Goal: Information Seeking & Learning: Learn about a topic

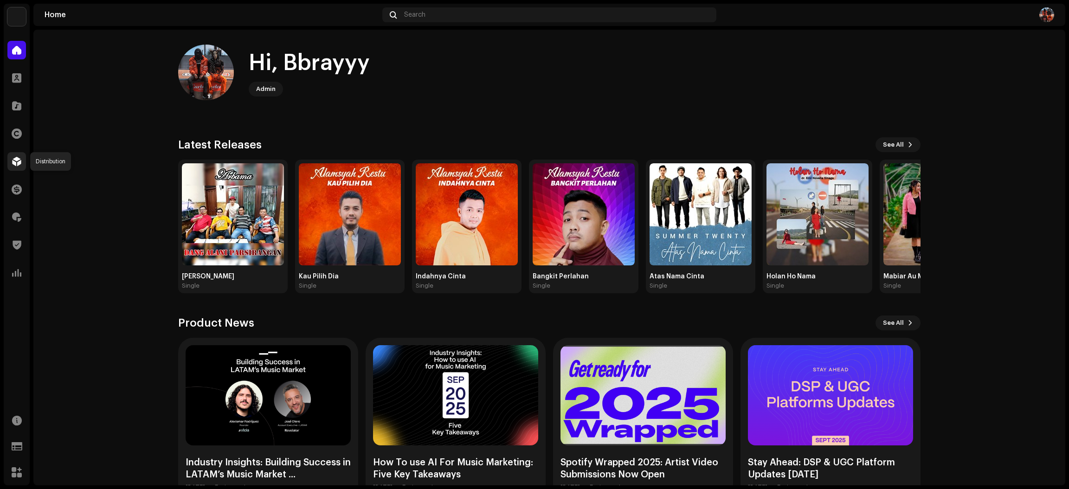
click at [12, 167] on div at bounding box center [16, 161] width 19 height 19
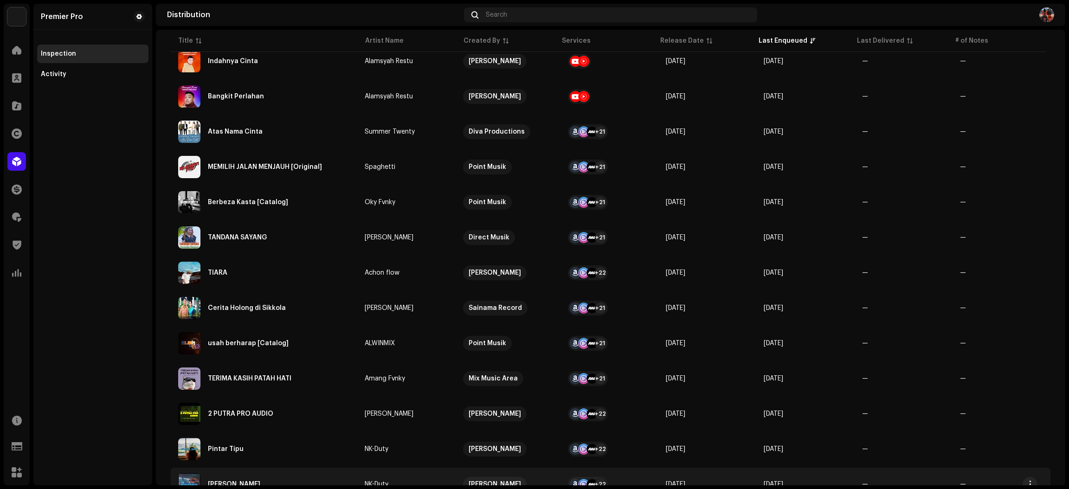
scroll to position [347, 0]
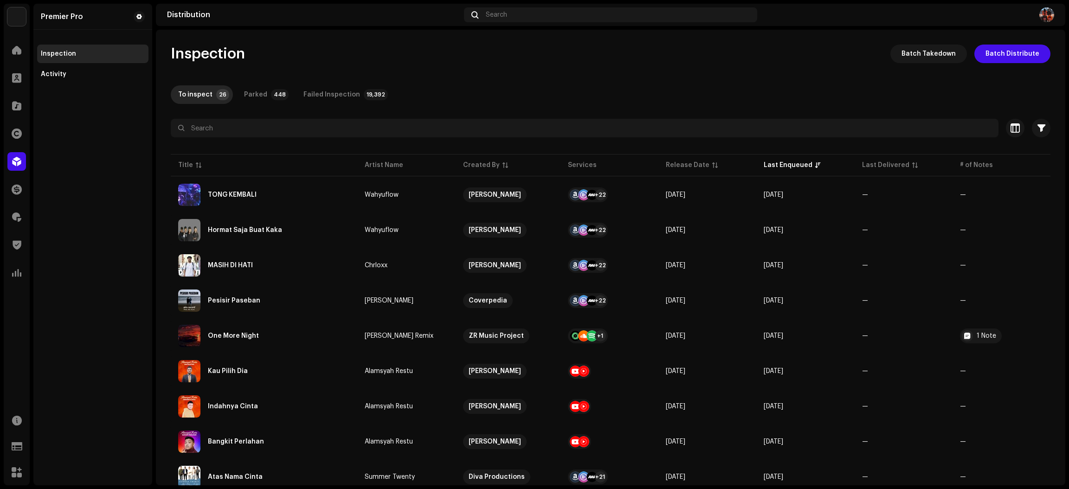
click at [17, 93] on div "Catalog" at bounding box center [17, 106] width 26 height 26
click at [21, 99] on div at bounding box center [16, 105] width 19 height 19
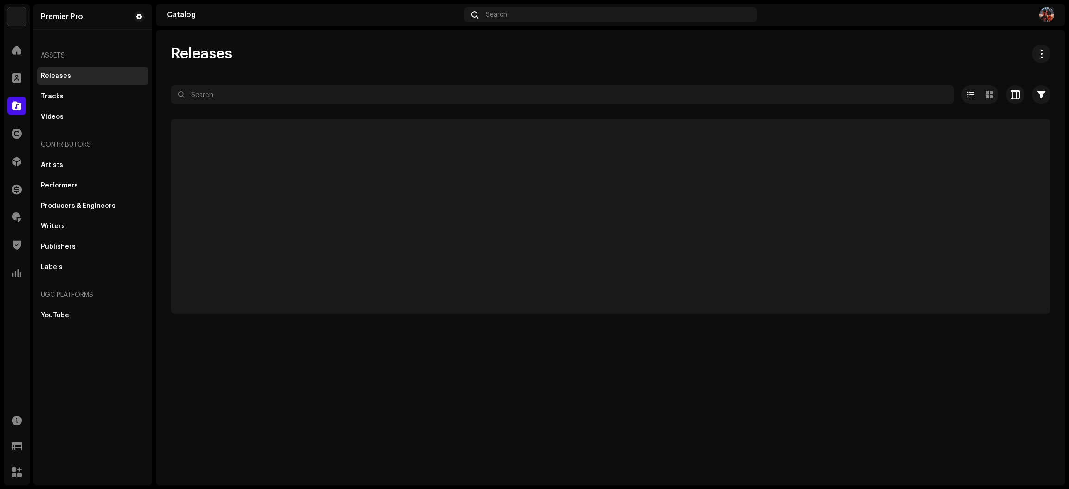
click at [236, 79] on div "Releases Selected 0 Options Filters Distribution status Never Distributed Proce…" at bounding box center [610, 179] width 909 height 269
click at [237, 107] on div at bounding box center [610, 111] width 879 height 15
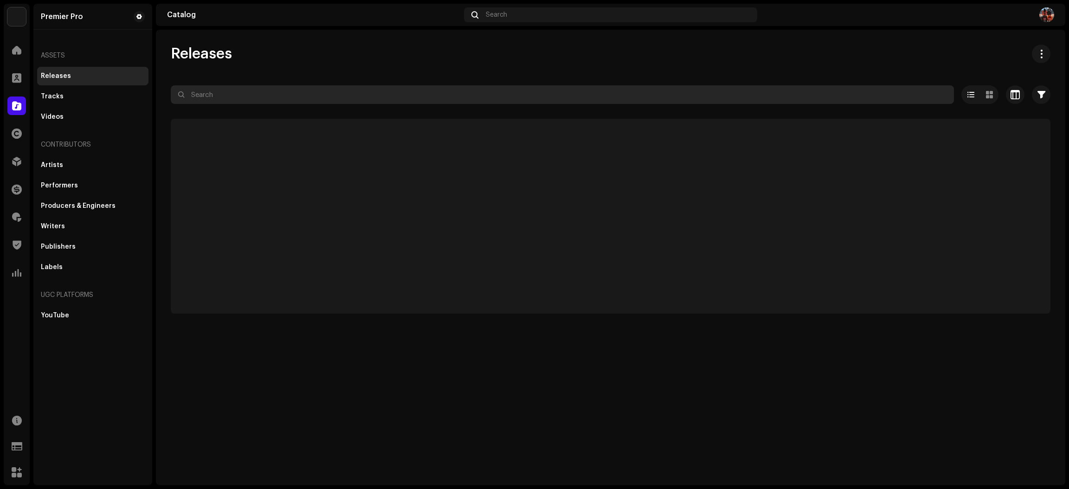
click at [232, 103] on input "text" at bounding box center [562, 94] width 783 height 19
paste input "QZYFZ2389637"
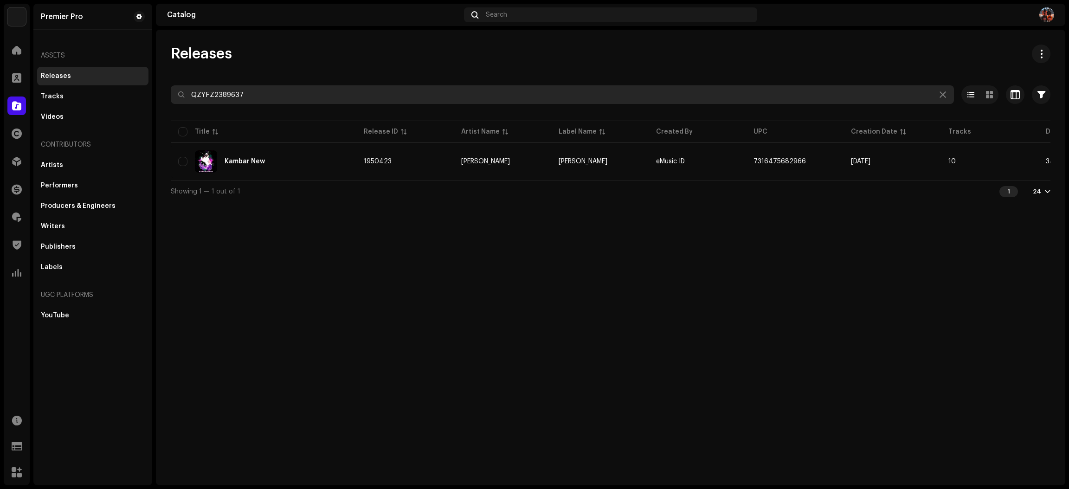
type input "QZYFZ2389637"
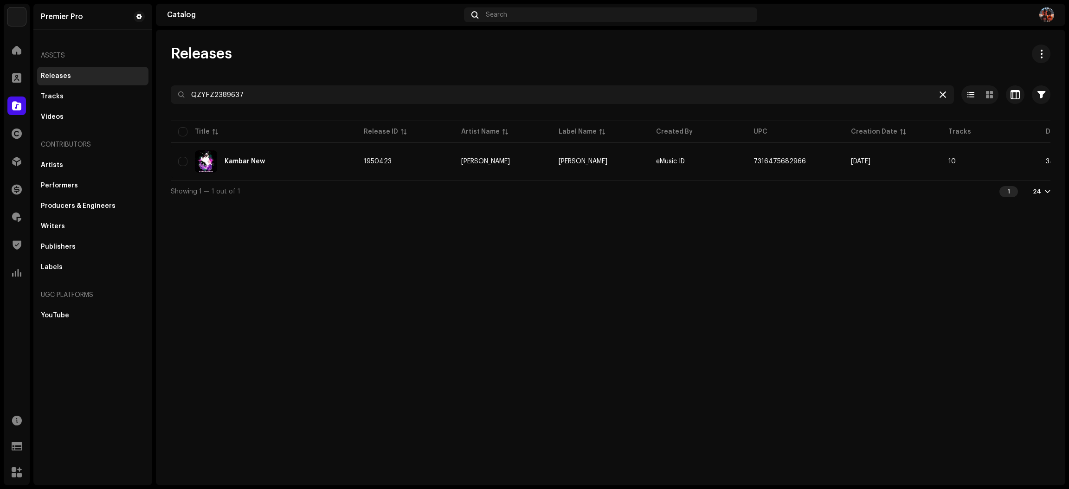
click at [945, 94] on icon at bounding box center [942, 94] width 6 height 7
click at [14, 164] on span at bounding box center [16, 161] width 9 height 7
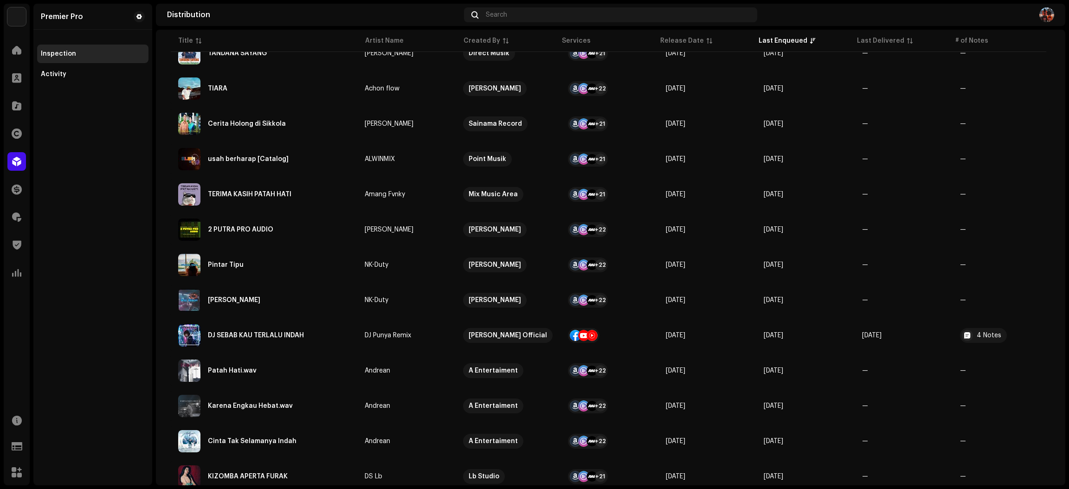
scroll to position [558, 0]
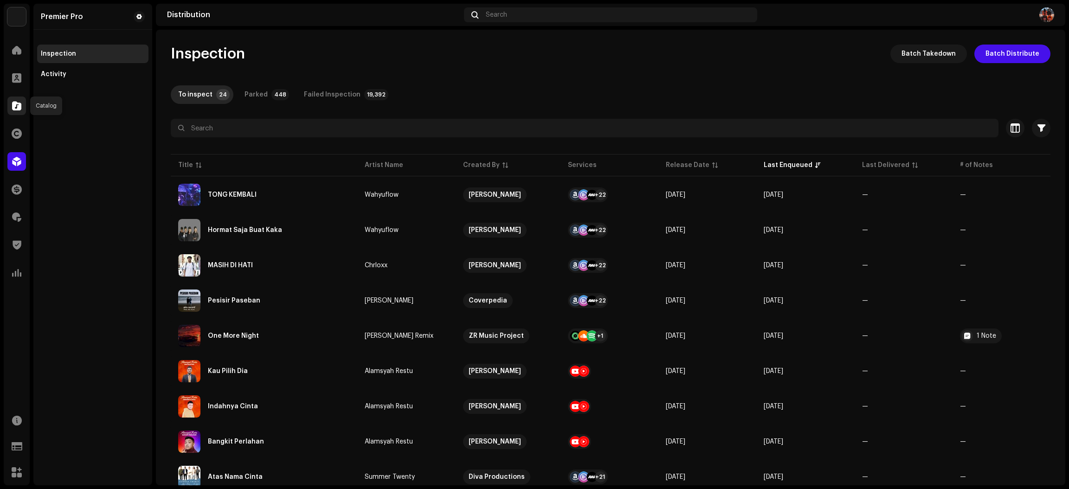
click at [13, 111] on div at bounding box center [16, 105] width 19 height 19
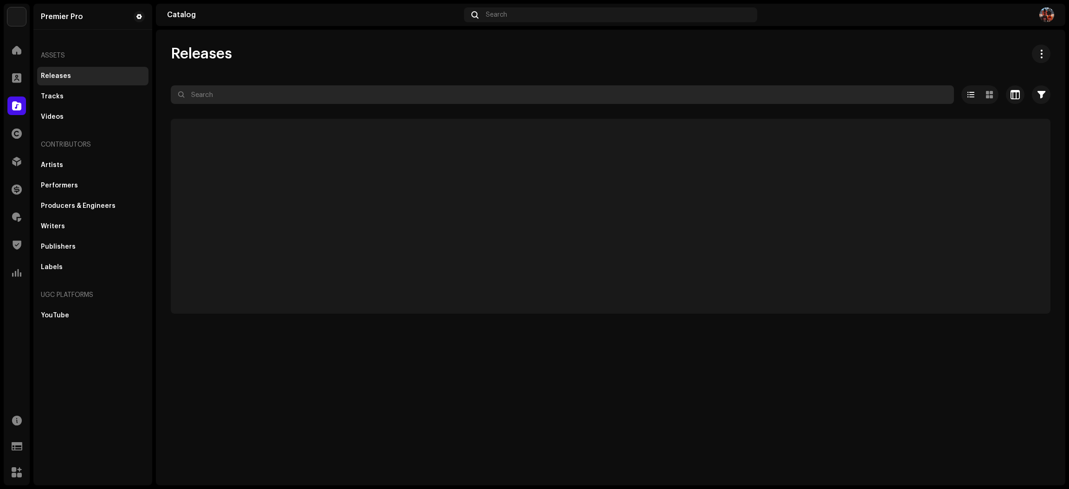
click at [240, 102] on input "text" at bounding box center [562, 94] width 783 height 19
paste input "QZYFZ2389637"
type input "QZYFZ2389637"
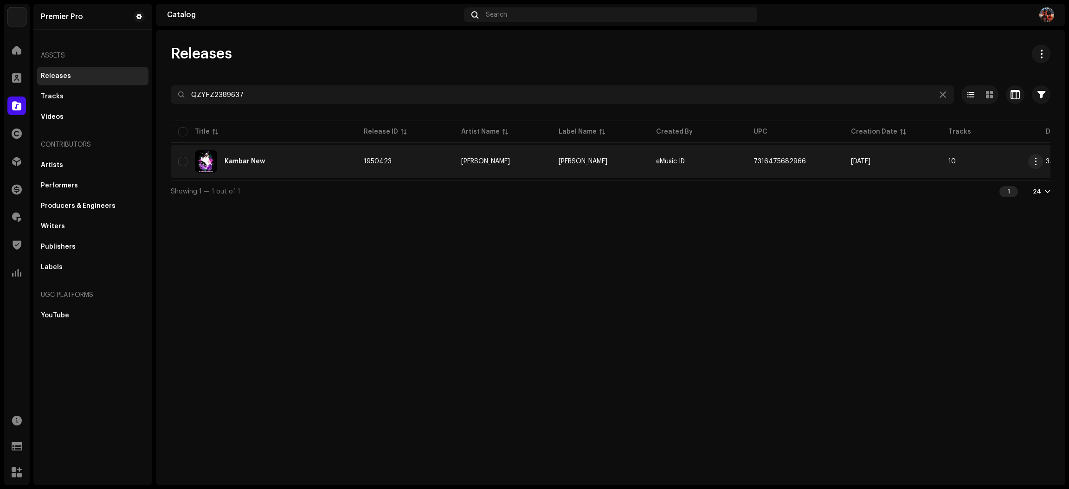
click at [325, 166] on div "Kambar New" at bounding box center [263, 161] width 171 height 22
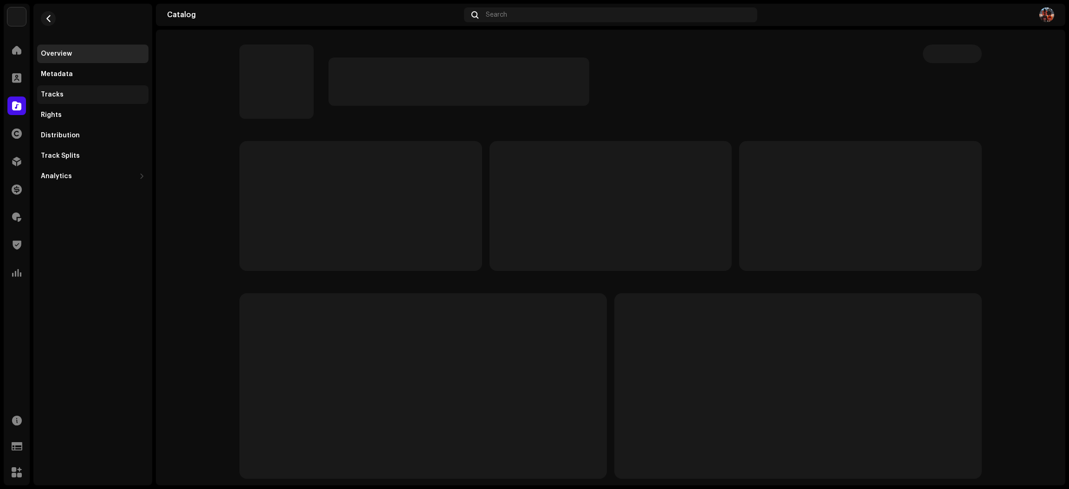
click at [73, 99] on div "Tracks" at bounding box center [92, 94] width 111 height 19
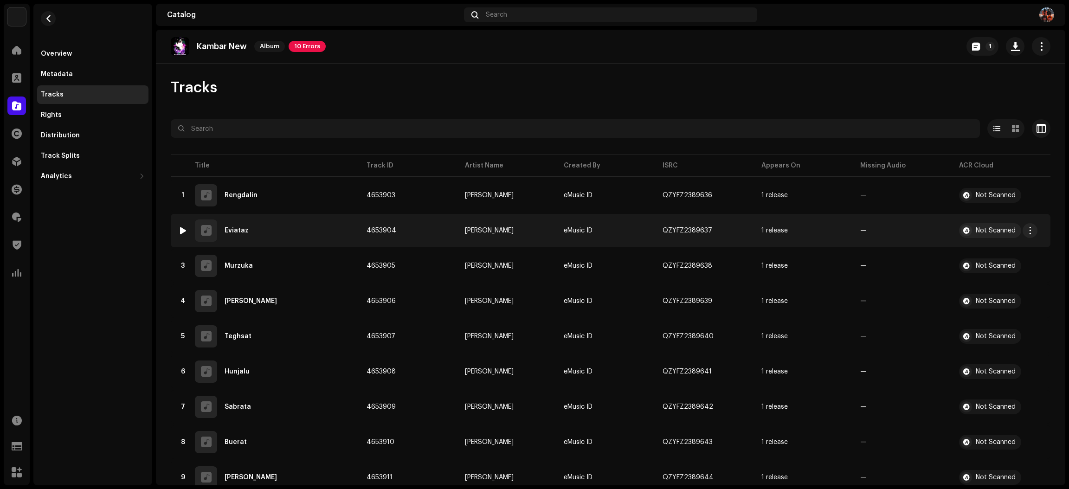
click at [182, 230] on div at bounding box center [182, 230] width 7 height 7
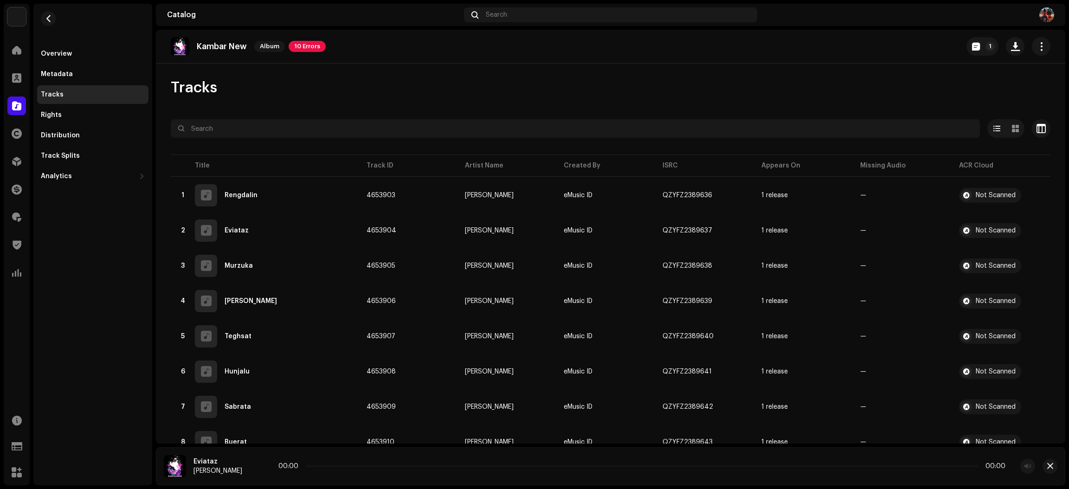
click at [246, 469] on icon at bounding box center [256, 466] width 20 height 20
click at [365, 466] on p-slider at bounding box center [642, 466] width 671 height 2
click at [382, 465] on p-slider at bounding box center [642, 466] width 671 height 2
click at [397, 465] on p-slider at bounding box center [642, 466] width 671 height 2
click at [418, 465] on p-slider at bounding box center [642, 466] width 671 height 2
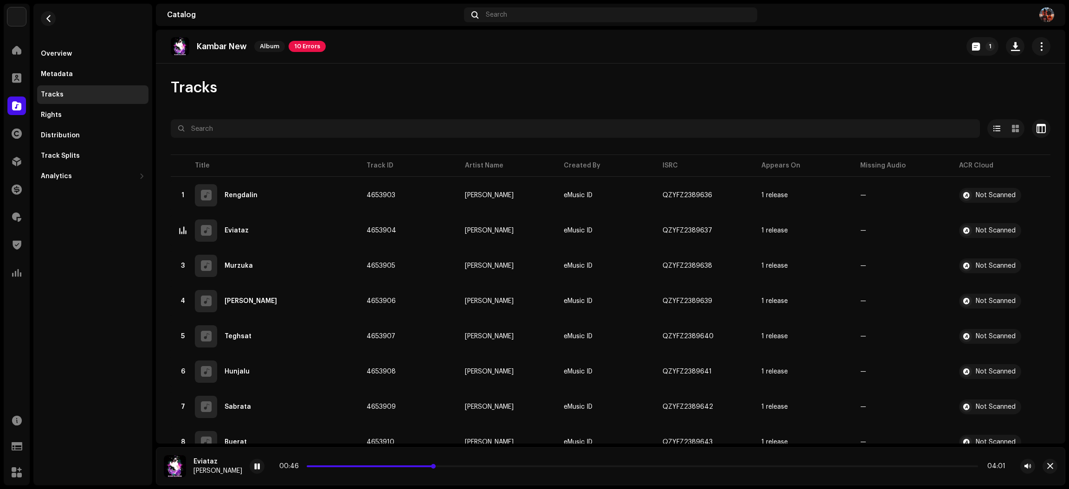
click at [467, 466] on p-slider at bounding box center [642, 466] width 671 height 2
click at [532, 466] on p-slider at bounding box center [642, 466] width 671 height 2
click at [1050, 468] on span "button" at bounding box center [1050, 465] width 6 height 7
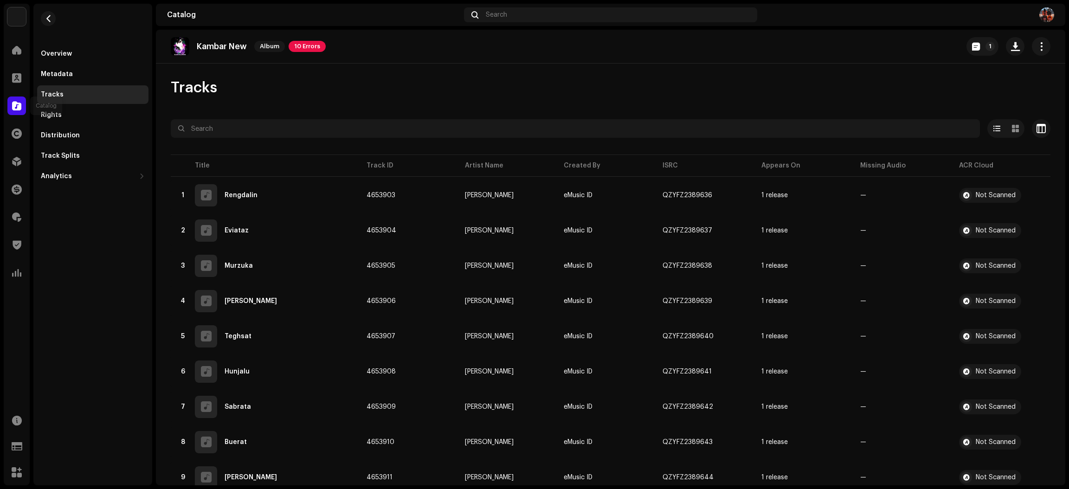
click at [15, 108] on span at bounding box center [16, 105] width 9 height 7
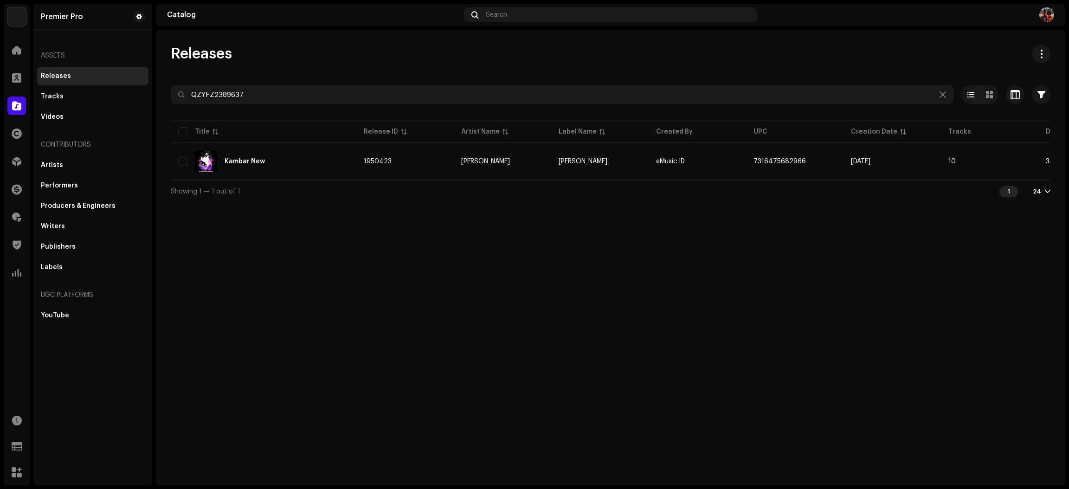
drag, startPoint x: 305, startPoint y: 114, endPoint x: 297, endPoint y: 106, distance: 11.2
click at [302, 111] on div at bounding box center [610, 111] width 879 height 15
click at [297, 106] on div at bounding box center [610, 111] width 879 height 15
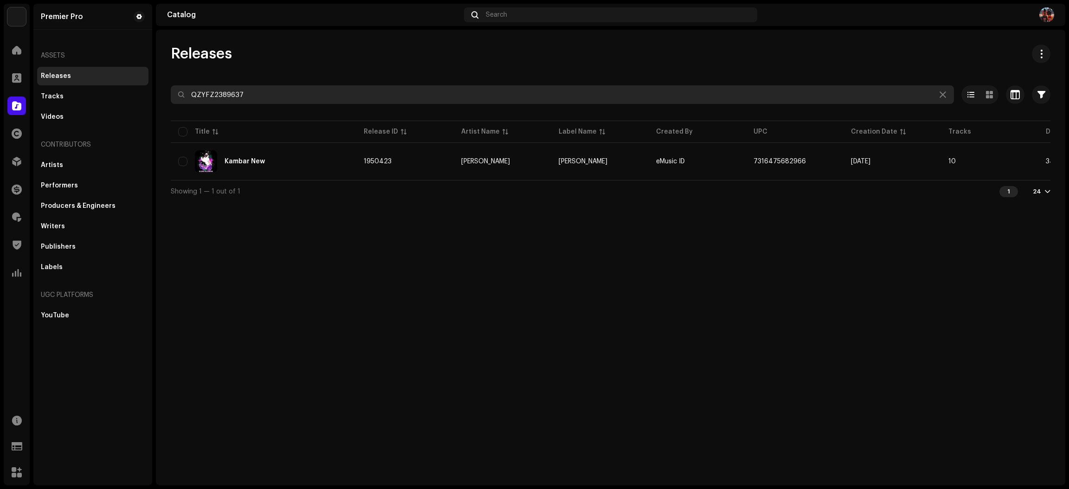
click at [296, 98] on input "QZYFZ2389637" at bounding box center [562, 94] width 783 height 19
paste input "N882559320"
type input "QZN882559320"
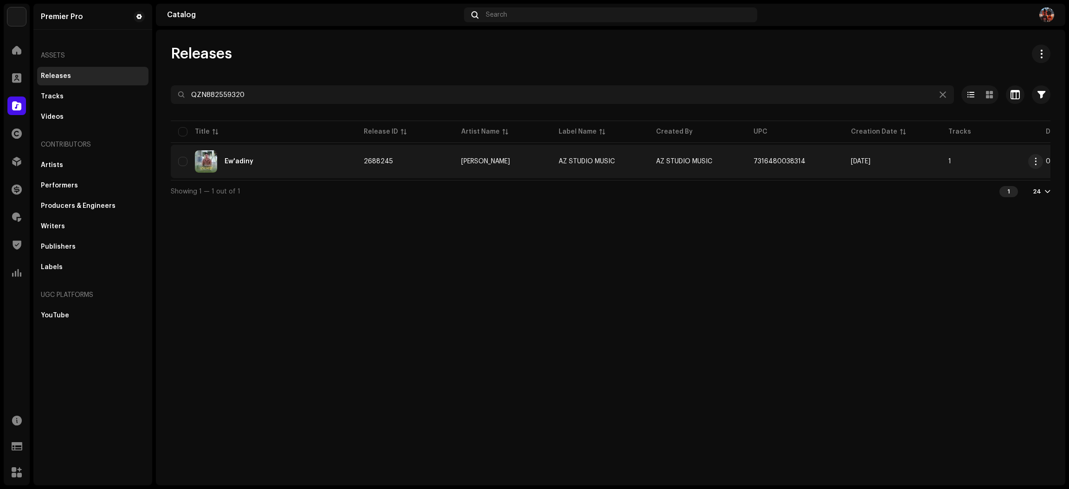
click at [297, 161] on div "Ew'adiny" at bounding box center [263, 161] width 171 height 22
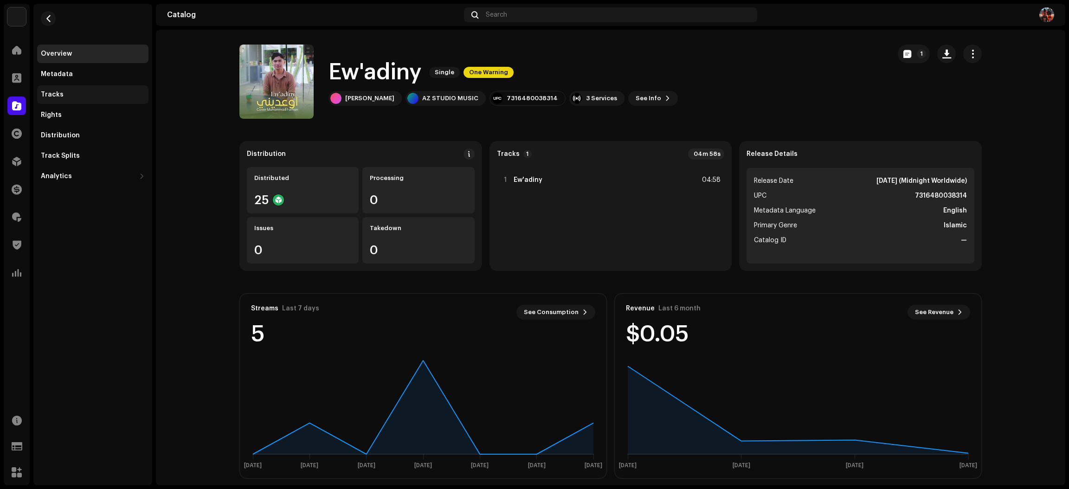
click at [90, 92] on div "Tracks" at bounding box center [93, 94] width 104 height 7
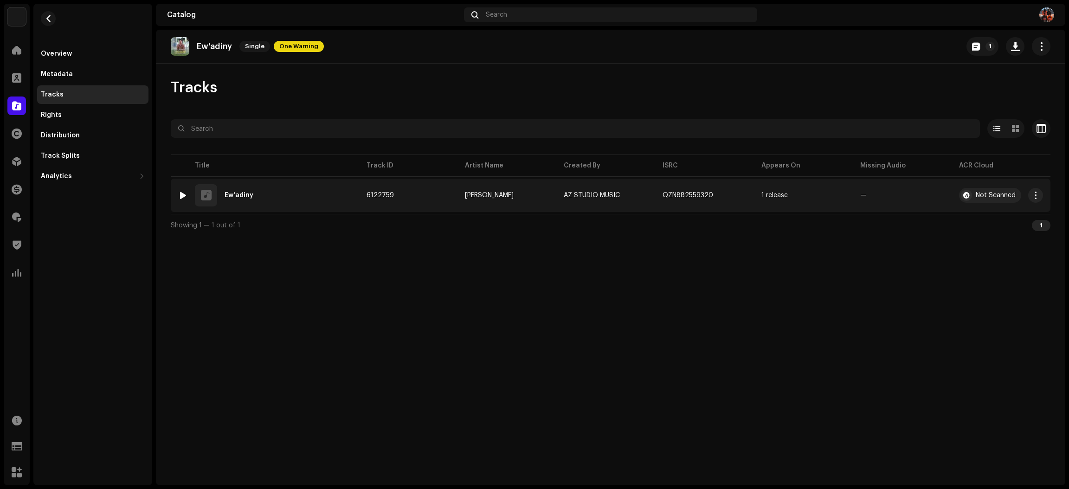
click at [181, 193] on div at bounding box center [182, 195] width 7 height 7
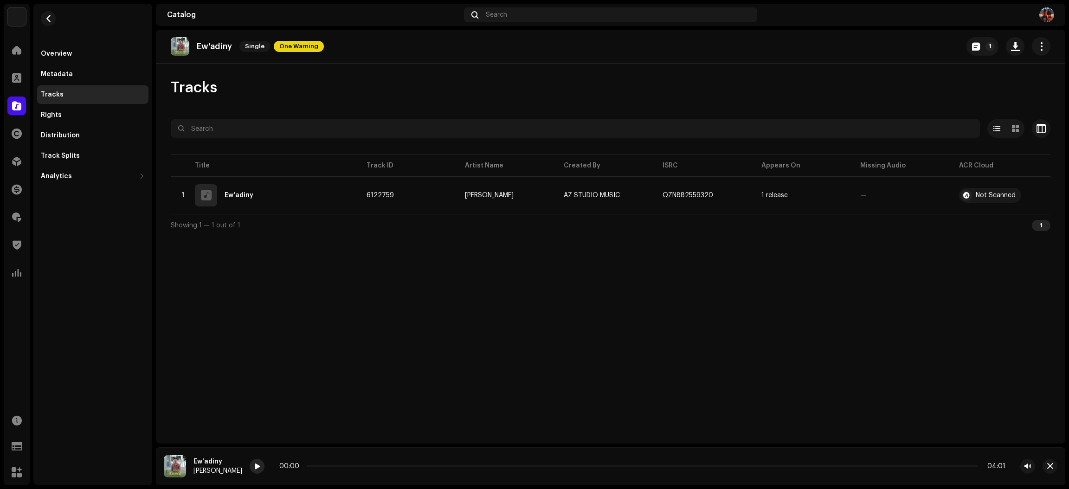
click at [260, 465] on span at bounding box center [257, 466] width 6 height 7
click at [264, 466] on icon at bounding box center [257, 466] width 16 height 17
click at [264, 472] on div at bounding box center [257, 466] width 15 height 15
click at [349, 467] on p-slider at bounding box center [642, 466] width 671 height 2
click at [366, 466] on p-slider at bounding box center [642, 466] width 671 height 2
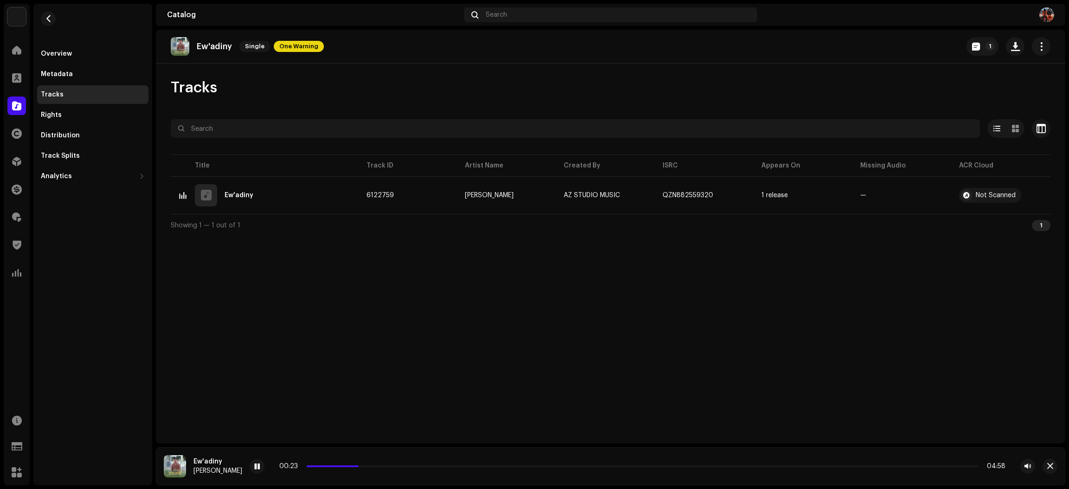
click at [377, 468] on div "00:23 04:58" at bounding box center [642, 465] width 726 height 7
drag, startPoint x: 1048, startPoint y: 467, endPoint x: 1031, endPoint y: 457, distance: 19.1
click at [1048, 467] on span "button" at bounding box center [1050, 465] width 6 height 7
click at [19, 107] on span at bounding box center [16, 105] width 9 height 7
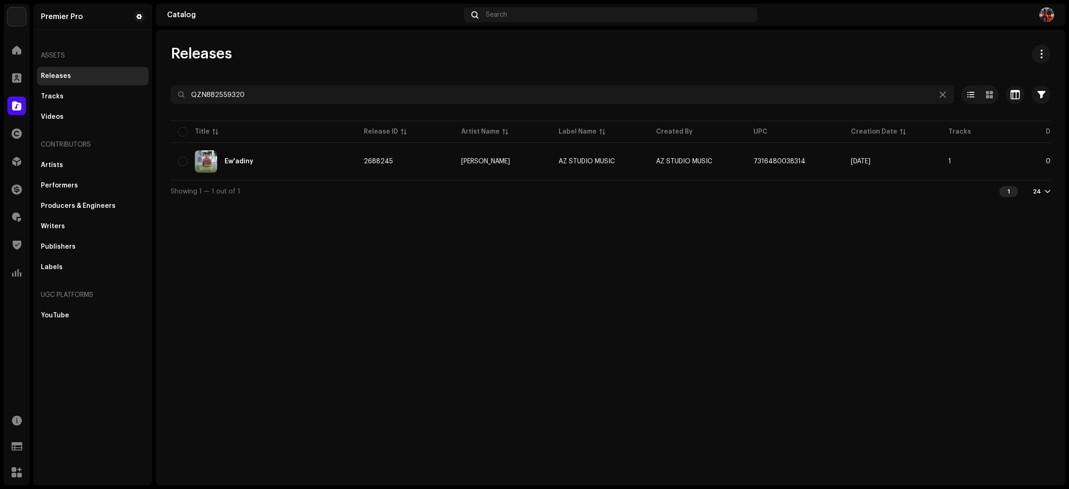
click at [371, 114] on div at bounding box center [610, 111] width 879 height 15
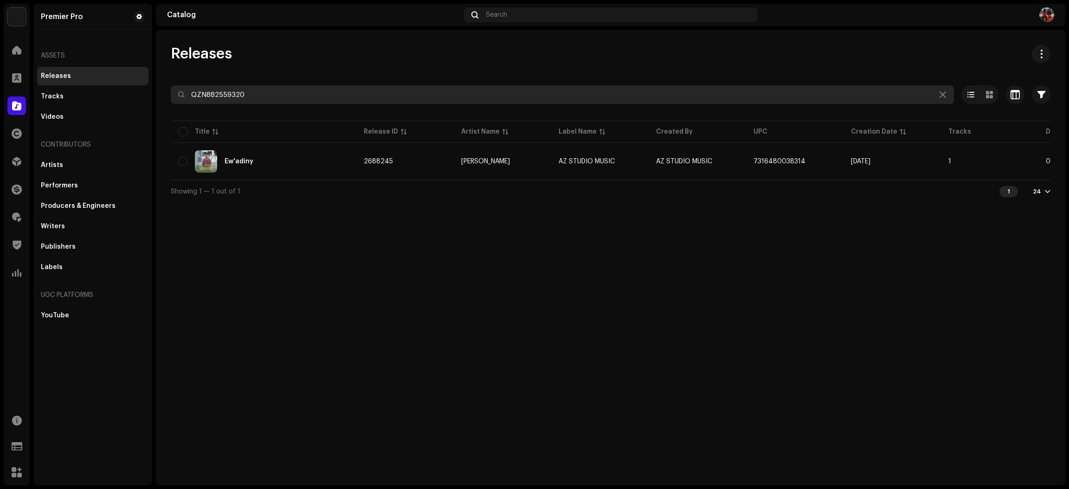
click at [366, 93] on input "QZN882559320" at bounding box center [562, 94] width 783 height 19
paste input "YFZ239397"
type input "QZYFZ2393970"
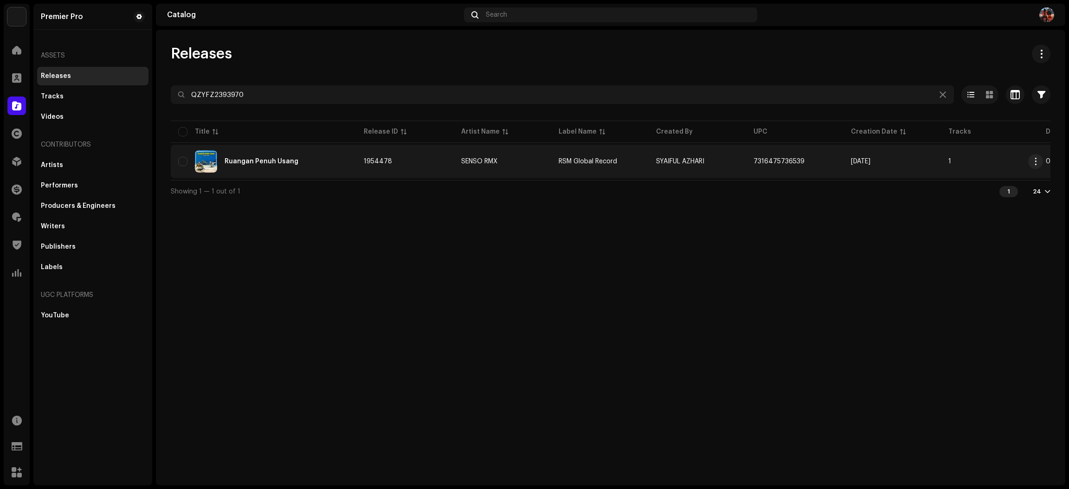
click at [313, 169] on div "Ruangan Penuh Usang" at bounding box center [263, 161] width 171 height 22
